Goal: Task Accomplishment & Management: Use online tool/utility

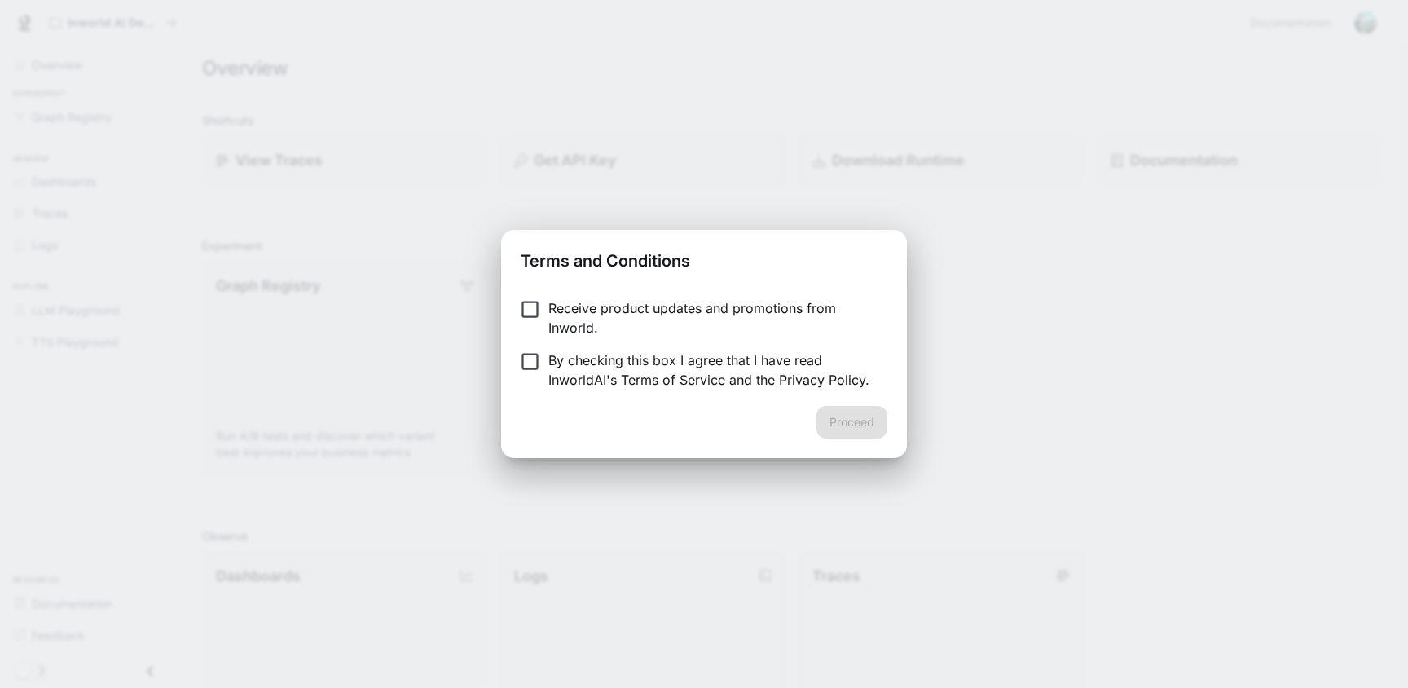
click at [588, 353] on p "By checking this box I agree that I have read InworldAI's Terms of Service and …" at bounding box center [711, 369] width 326 height 39
click at [852, 413] on button "Proceed" at bounding box center [852, 422] width 71 height 33
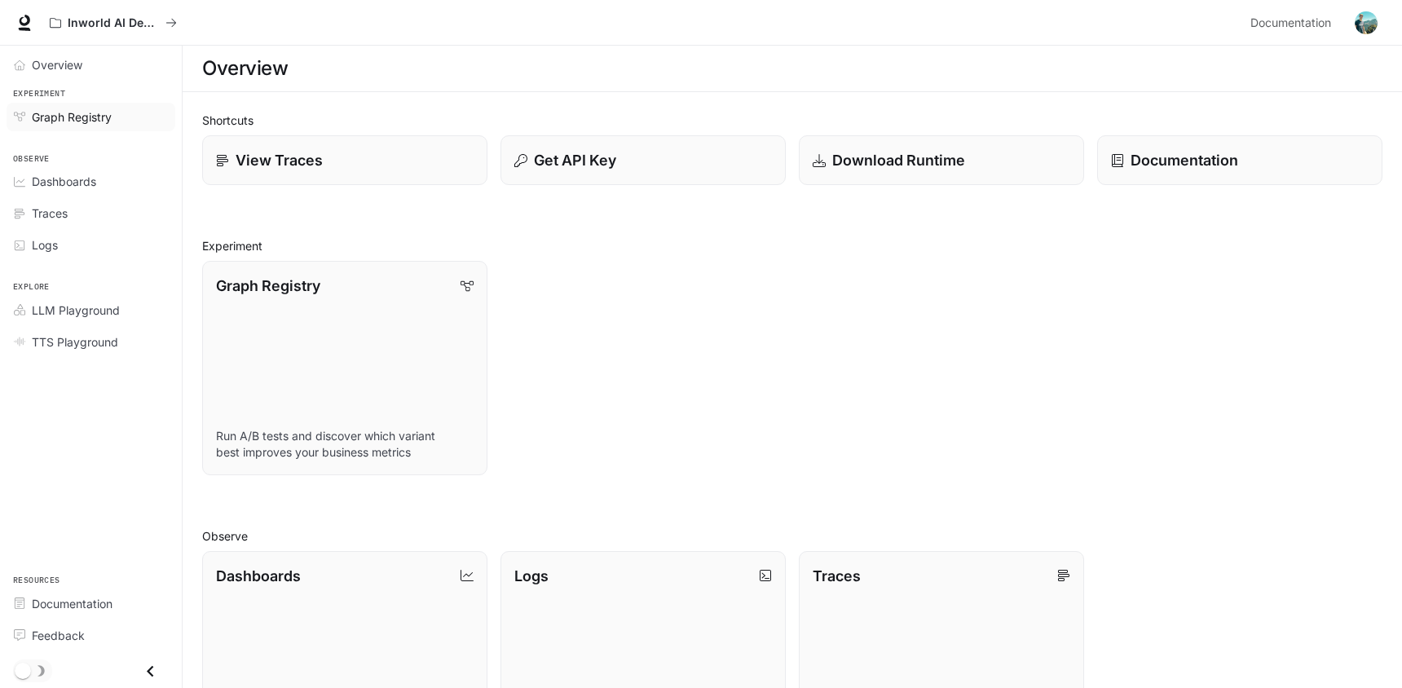
click at [85, 118] on span "Graph Registry" at bounding box center [72, 116] width 80 height 17
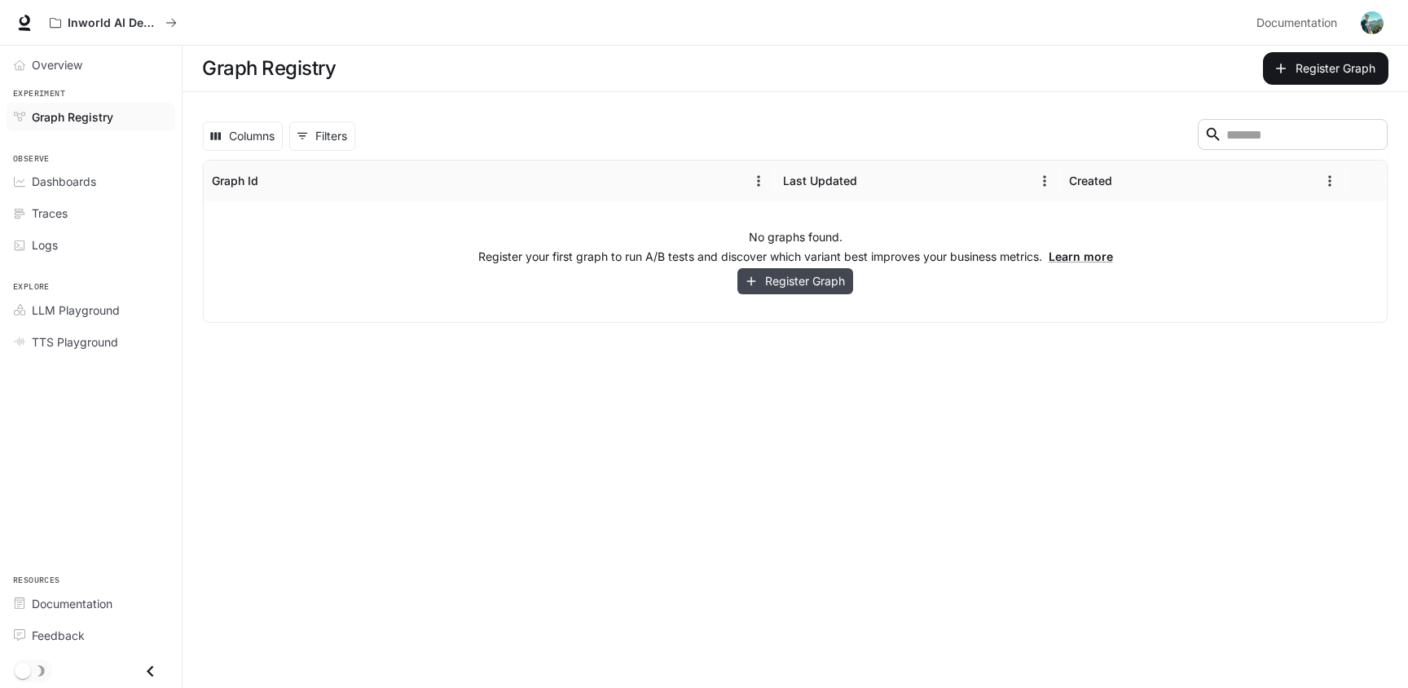
click at [794, 281] on button "Register Graph" at bounding box center [796, 281] width 116 height 27
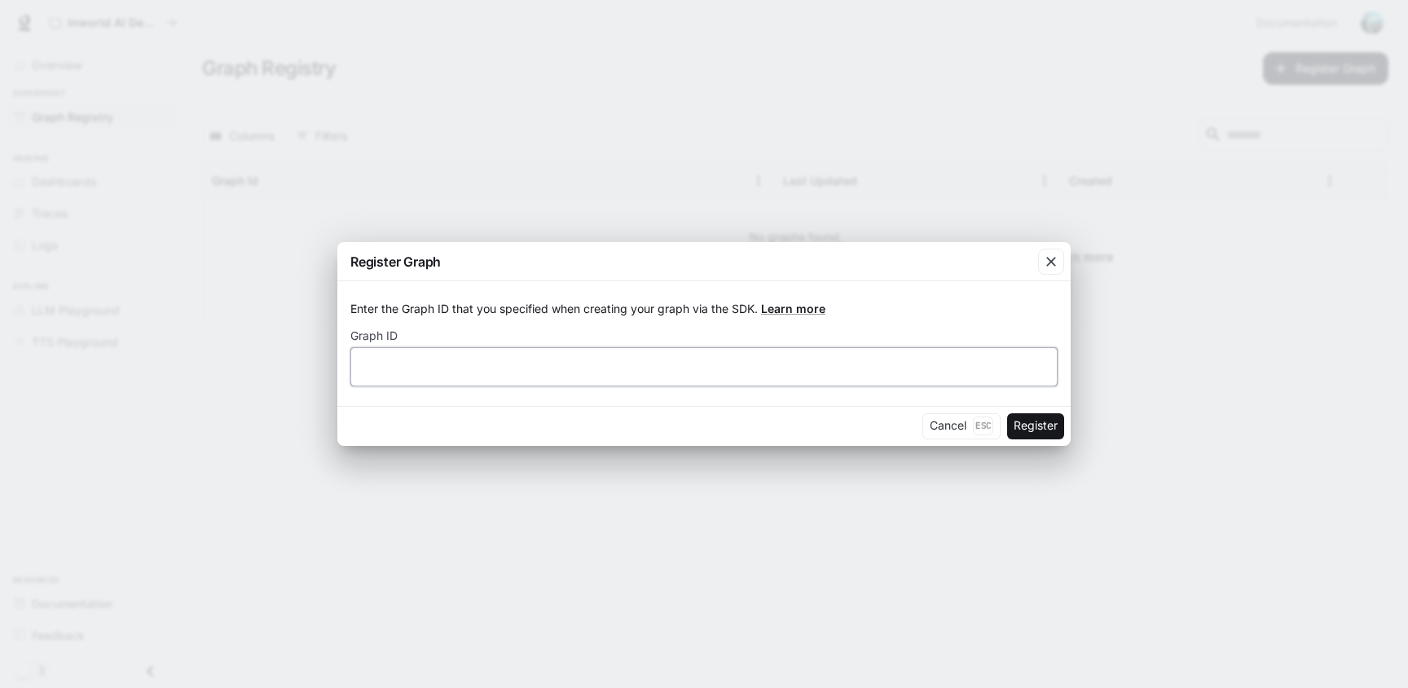
click at [482, 359] on input "text" at bounding box center [704, 366] width 706 height 16
type input "****"
click at [1024, 422] on button "Register" at bounding box center [1035, 426] width 57 height 26
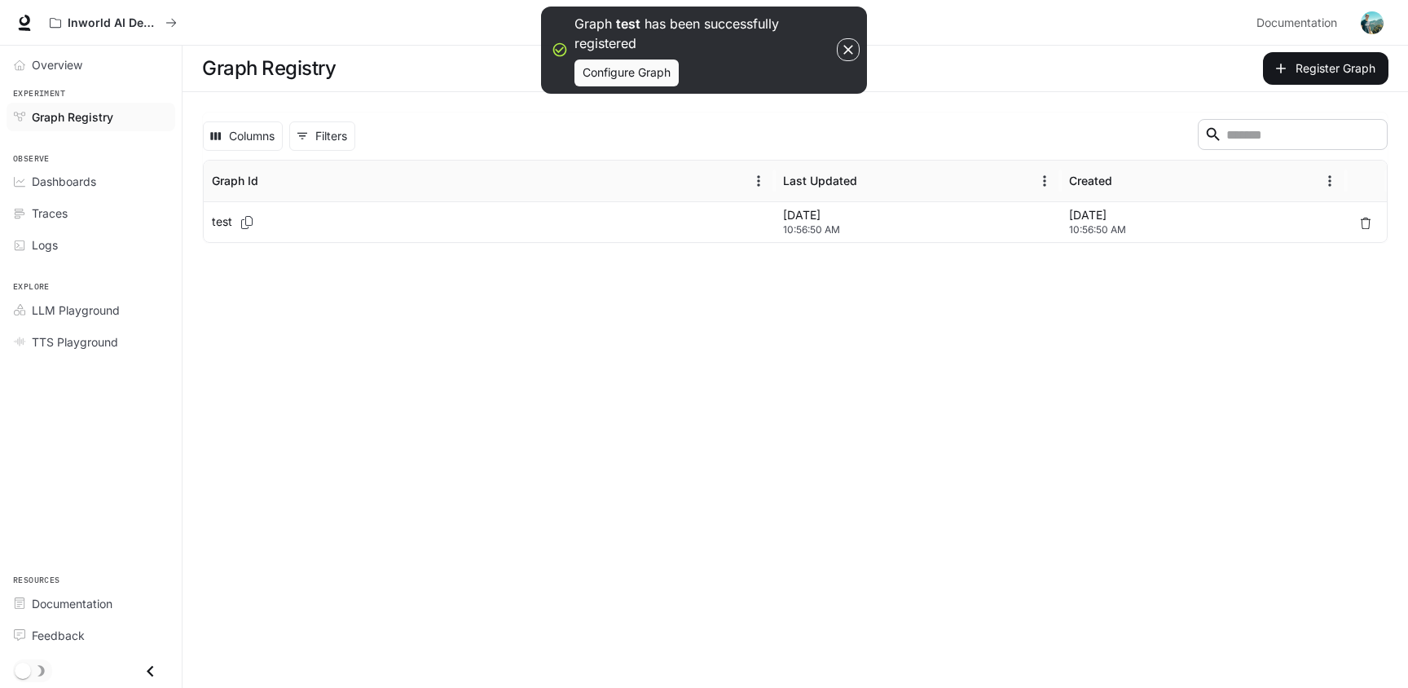
click at [619, 226] on div "test" at bounding box center [489, 222] width 555 height 40
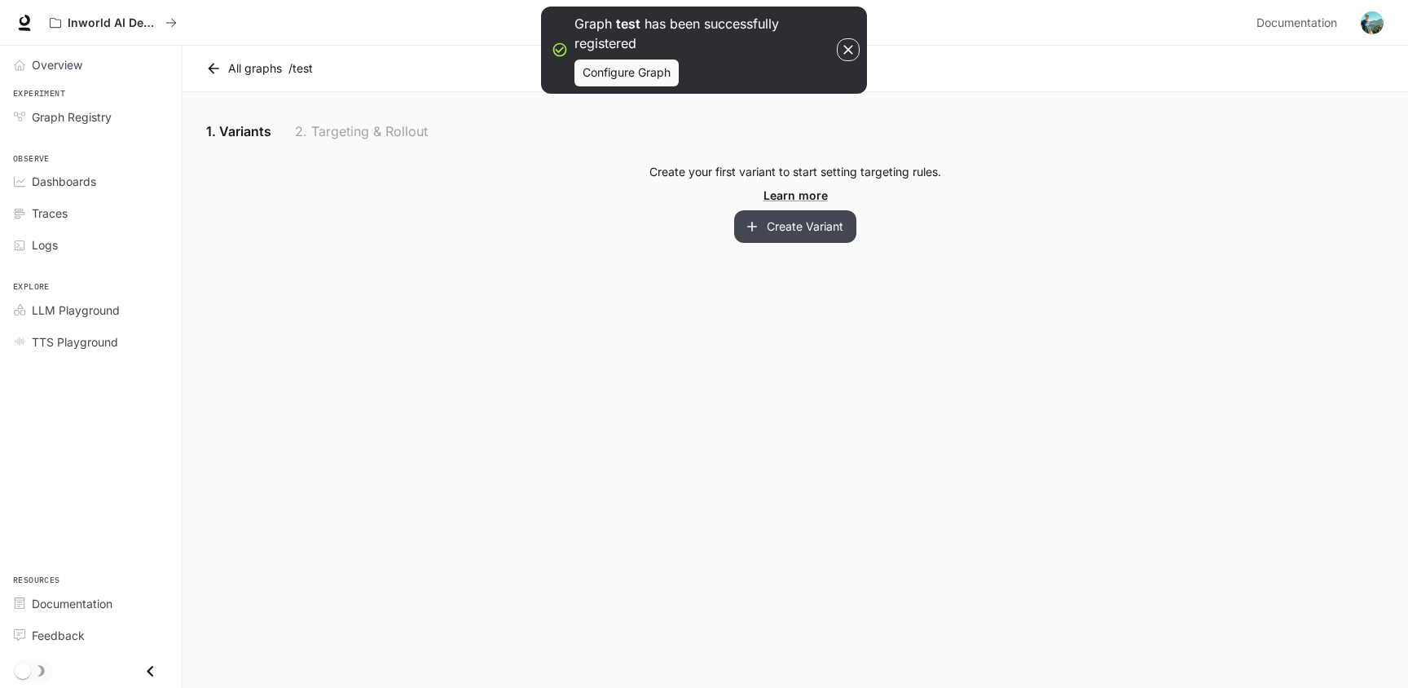
click at [787, 233] on button "Create Variant" at bounding box center [795, 226] width 122 height 33
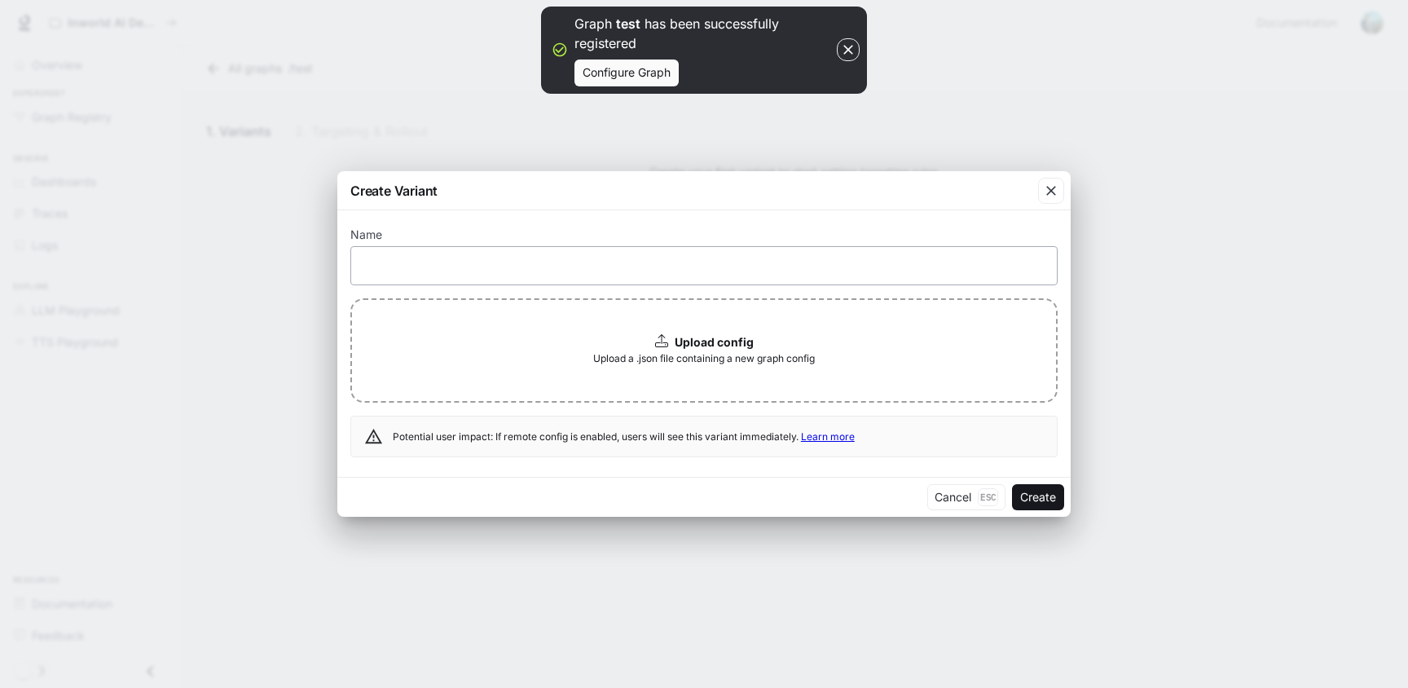
click at [640, 253] on div "​" at bounding box center [703, 265] width 707 height 39
type input "****"
click at [1030, 496] on button "Create" at bounding box center [1038, 497] width 52 height 26
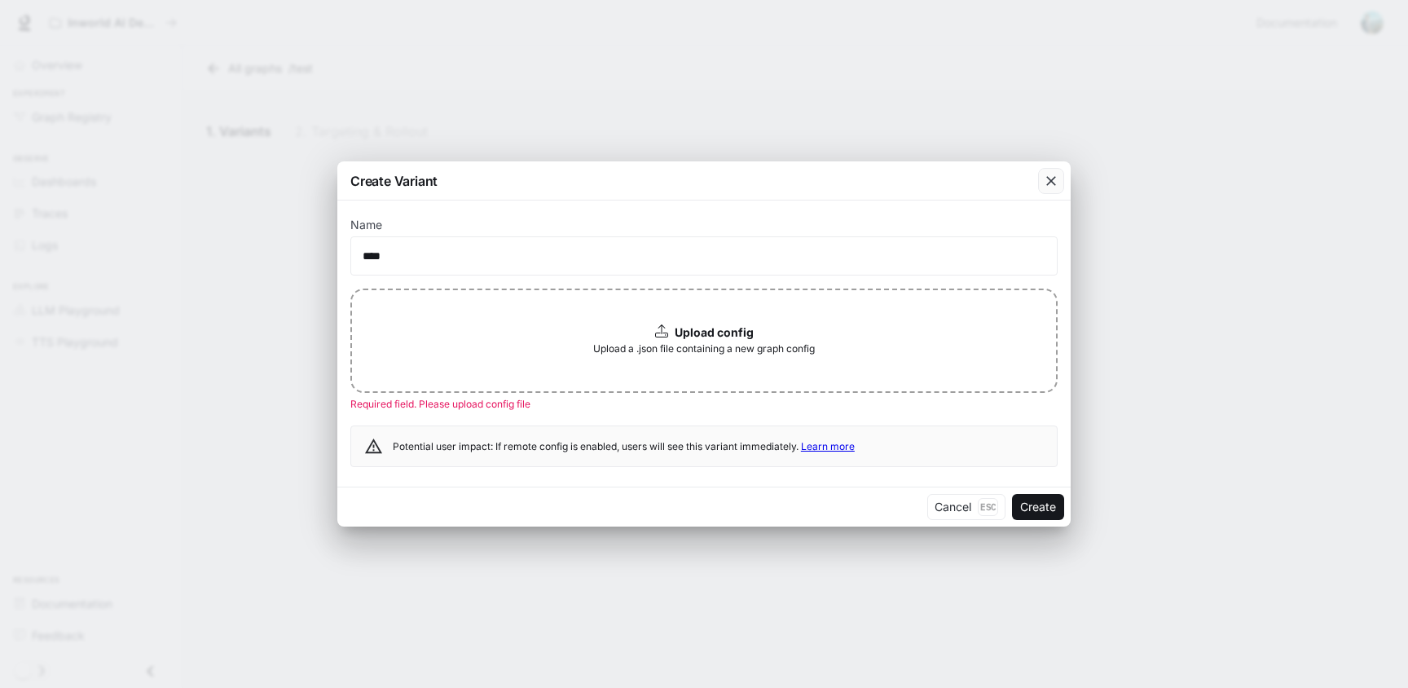
click at [1056, 183] on icon "button" at bounding box center [1051, 181] width 16 height 16
